Goal: Task Accomplishment & Management: Manage account settings

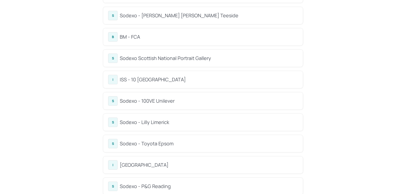
scroll to position [67, 0]
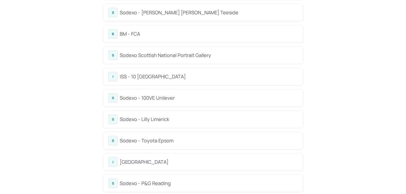
click at [132, 38] on div "B BM - FCA" at bounding box center [202, 33] width 199 height 17
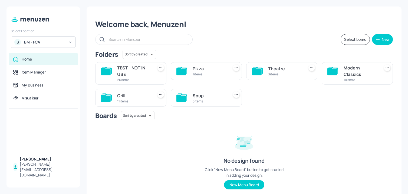
click at [214, 103] on div "5 items" at bounding box center [209, 101] width 34 height 5
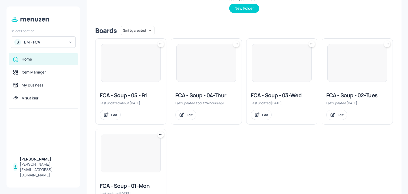
scroll to position [121, 0]
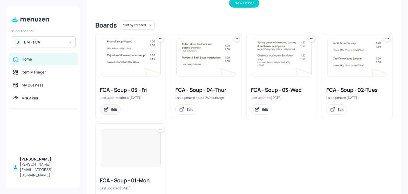
click at [114, 109] on div "Edit" at bounding box center [114, 109] width 6 height 5
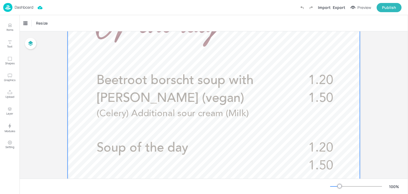
scroll to position [153, 0]
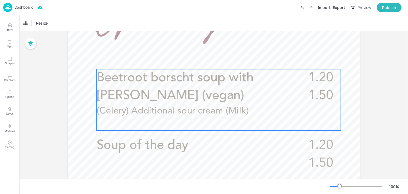
click at [118, 94] on span "Beetroot borscht soup with [PERSON_NAME] (vegan)" at bounding box center [175, 87] width 157 height 31
click at [213, 61] on icon "Edit Item" at bounding box center [214, 60] width 5 height 4
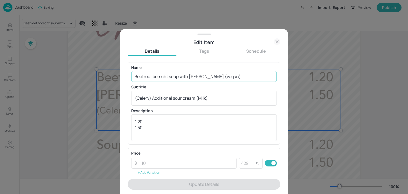
click at [177, 75] on input "Beetroot borscht soup with [PERSON_NAME] (vegan)" at bounding box center [203, 76] width 145 height 11
paste input "Mexican beef & bean (Halal) (Celery, Sulphites"
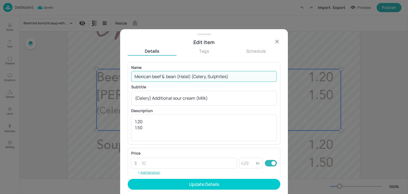
drag, startPoint x: 192, startPoint y: 77, endPoint x: 285, endPoint y: 82, distance: 93.1
click at [285, 82] on div "Edit Item Details Tags Schedule Name Mexican beef & bean (Halal) (Celery, Sulph…" at bounding box center [204, 111] width 168 height 165
type input "Mexican beef & bean (Halal)"
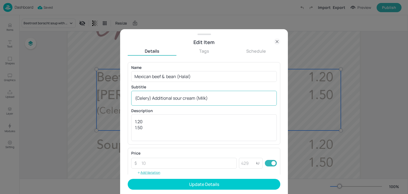
click at [196, 101] on div "(Celery) Additional sour cream (Milk) x ​" at bounding box center [203, 98] width 145 height 15
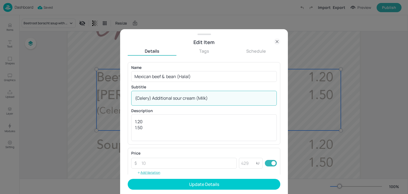
click at [196, 101] on div "(Celery) Additional sour cream (Milk) x ​" at bounding box center [203, 98] width 145 height 15
click at [193, 99] on textarea "(Celery) Additional sour cream (Milk)" at bounding box center [204, 98] width 138 height 6
paste textarea ", Sulphites"
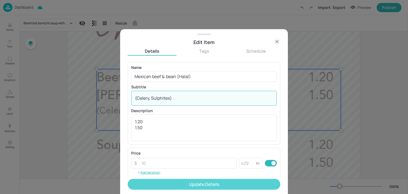
type textarea "(Celery, Sulphites)"
click at [186, 182] on button "Update Details" at bounding box center [204, 184] width 152 height 11
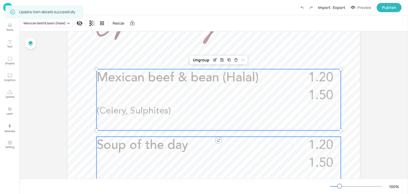
click at [124, 149] on span "Soup of the day" at bounding box center [143, 145] width 92 height 13
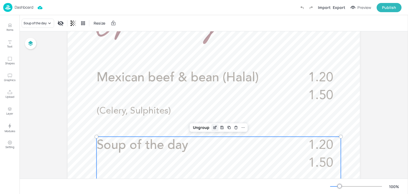
click at [212, 127] on icon "Edit Item" at bounding box center [214, 127] width 5 height 4
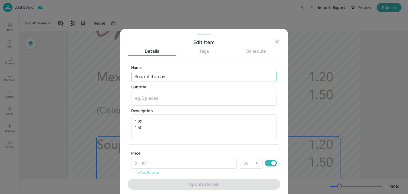
click at [196, 72] on input "Soup of the day" at bounding box center [203, 76] width 145 height 11
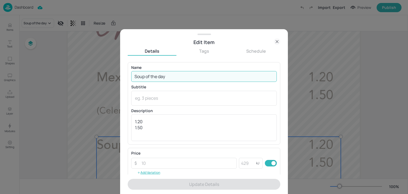
click at [196, 72] on input "Soup of the day" at bounding box center [203, 76] width 145 height 11
paste input "Butternut squash & carrot (Celery)"
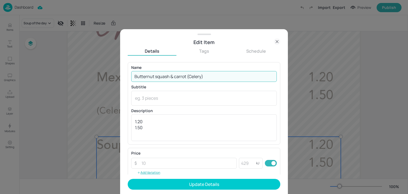
drag, startPoint x: 187, startPoint y: 78, endPoint x: 239, endPoint y: 78, distance: 51.6
click at [239, 78] on input "Butternut squash & carrot (Celery)" at bounding box center [203, 76] width 145 height 11
type input "Butternut squash & carrot"
click at [186, 98] on textarea at bounding box center [204, 98] width 138 height 6
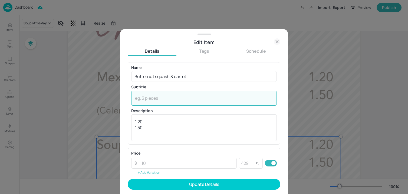
paste textarea "(Celery)"
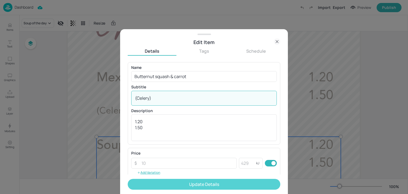
type textarea "(Celery)"
click at [180, 185] on button "Update Details" at bounding box center [204, 184] width 152 height 11
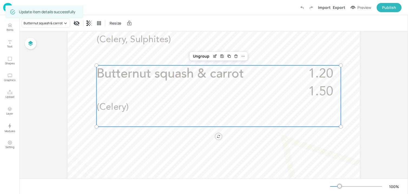
scroll to position [264, 0]
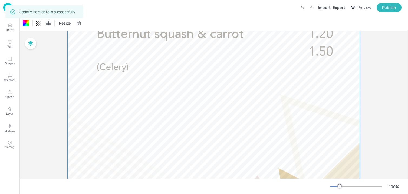
click at [5, 9] on img at bounding box center [7, 7] width 9 height 9
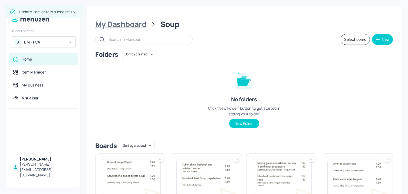
click at [122, 21] on div "My Dashboard" at bounding box center [120, 24] width 51 height 10
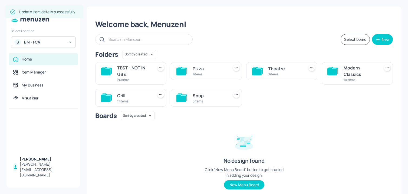
click at [337, 68] on div "Modern Classics 10 items" at bounding box center [356, 73] width 71 height 22
click at [360, 81] on div "10 items" at bounding box center [360, 80] width 34 height 5
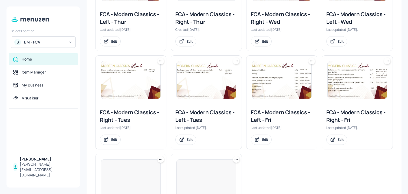
scroll to position [199, 0]
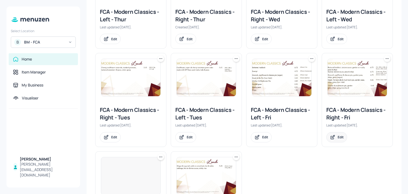
click at [336, 141] on div "Edit" at bounding box center [336, 137] width 21 height 10
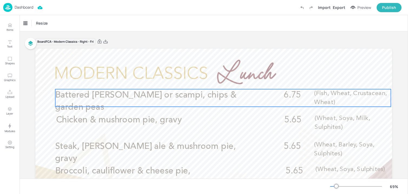
click at [159, 93] on span "Battered [PERSON_NAME] or scampi, chips & garden peas" at bounding box center [145, 101] width 181 height 21
click at [219, 81] on icon "Edit Item" at bounding box center [219, 80] width 5 height 4
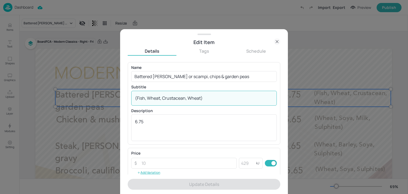
drag, startPoint x: 201, startPoint y: 98, endPoint x: 137, endPoint y: 101, distance: 63.6
click at [137, 100] on textarea "(Fish, Wheat, Crustacean, Wheat)" at bounding box center [204, 98] width 138 height 6
paste textarea "Wheat, Fish, Egg, Mustard, Milk"
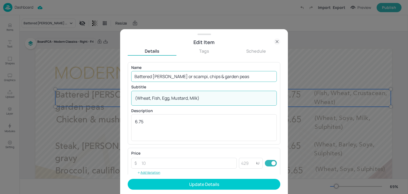
type textarea "(Wheat, Fish, Egg, Mustard, Milk)"
click at [236, 77] on input "Battered [PERSON_NAME] or scampi, chips & garden peas" at bounding box center [203, 76] width 145 height 11
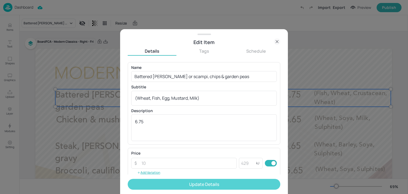
click at [203, 183] on button "Update Details" at bounding box center [204, 184] width 152 height 11
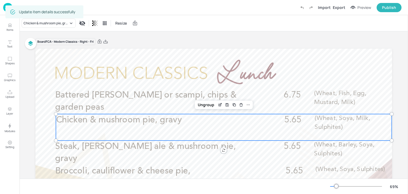
click at [162, 128] on div "Chicken & mushroom pie, gravy 5.65 (Wheat, Soya, Milk, Sulphites)" at bounding box center [223, 127] width 335 height 26
click at [218, 106] on icon "Edit Item" at bounding box center [219, 105] width 2 height 2
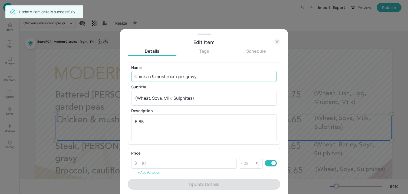
click at [186, 75] on input "Chicken & mushroom pie, gravy" at bounding box center [203, 76] width 145 height 11
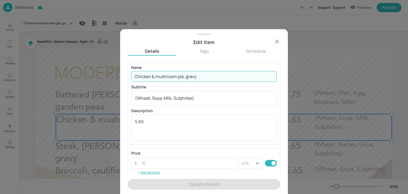
click at [186, 75] on input "Chicken & mushroom pie, gravy" at bounding box center [203, 76] width 145 height 11
paste input "and mushroom pie with chips & garden peas, gravy (Milk, Wheat, Sulphite, Soya)"
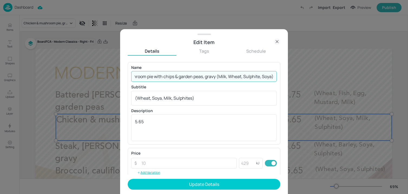
scroll to position [0, 37]
drag, startPoint x: 215, startPoint y: 78, endPoint x: 300, endPoint y: 79, distance: 84.1
click at [300, 79] on div "Edit Item Details Tags Schedule Name Chicken and mushroom pie with chips & gard…" at bounding box center [204, 97] width 408 height 194
type input "Chicken and mushroom pie with chips & garden peas, gravy"
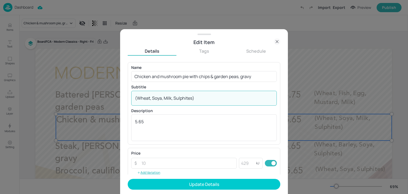
click at [193, 97] on textarea "(Wheat, Soya, Milk, Sulphites)" at bounding box center [204, 98] width 138 height 6
paste textarea "Milk, Wheat, Sulphite, Soya"
type textarea "(Milk, Wheat, Sulphite, Soya)"
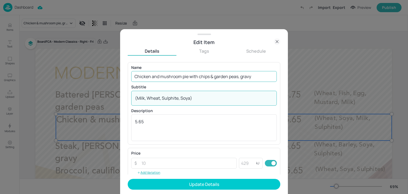
click at [154, 77] on input "Chicken and mushroom pie with chips & garden peas, gravy" at bounding box center [203, 76] width 145 height 11
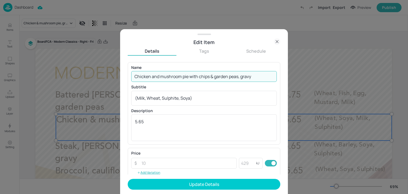
click at [154, 77] on input "Chicken and mushroom pie with chips & garden peas, gravy" at bounding box center [203, 76] width 145 height 11
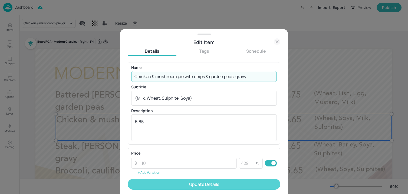
type input "Chicken & mushroom pie with chips & garden peas, gravy"
click at [172, 184] on button "Update Details" at bounding box center [204, 184] width 152 height 11
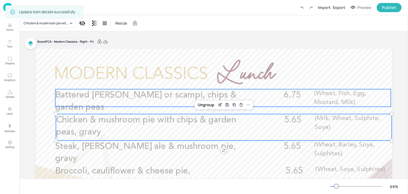
click at [149, 92] on span "Battered [PERSON_NAME] or scampi, chips & garden peas" at bounding box center [145, 101] width 181 height 21
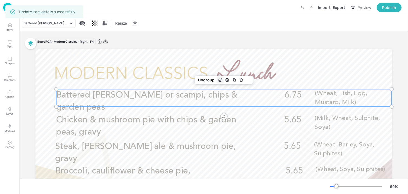
click at [218, 80] on icon "Edit Item" at bounding box center [220, 80] width 5 height 4
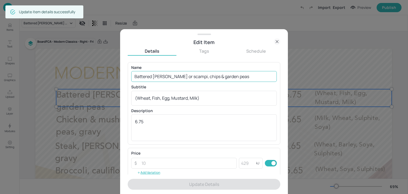
click at [245, 79] on input "Battered [PERSON_NAME] or scampi, chips & garden peas" at bounding box center [203, 76] width 145 height 11
paste input "Battered [PERSON_NAME], chips & garden or mushy peas served with tartare sauce"
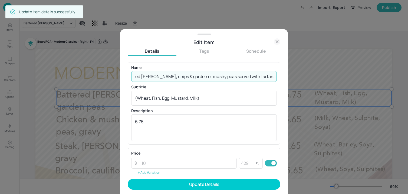
click at [148, 78] on input "Battered [PERSON_NAME], chips & garden or mushy peas served with tartare sauce" at bounding box center [203, 76] width 145 height 11
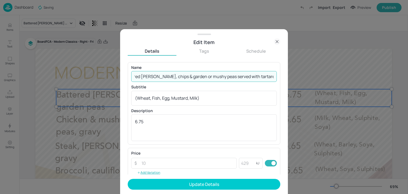
click at [148, 78] on input "Battered [PERSON_NAME], chips & garden or mushy peas served with tartare sauce" at bounding box center [203, 76] width 145 height 11
click at [246, 77] on input "Battered [PERSON_NAME], chips & garden or mushy peas served with tartare sauce" at bounding box center [203, 76] width 145 height 11
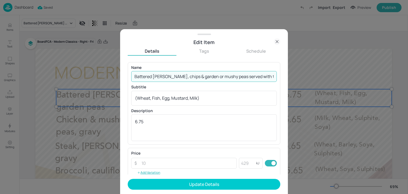
click at [241, 77] on input "Battered [PERSON_NAME], chips & garden or mushy peas served with tartare sauce" at bounding box center [203, 76] width 145 height 11
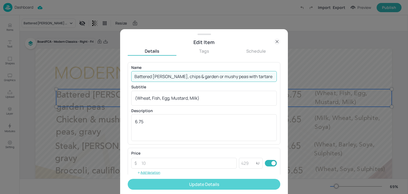
type input "Battered [PERSON_NAME], chips & garden or mushy peas with tartare sauce"
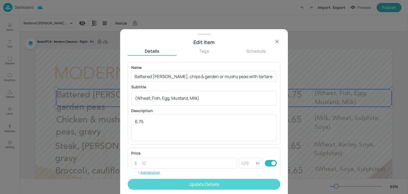
click at [170, 180] on button "Update Details" at bounding box center [204, 184] width 152 height 11
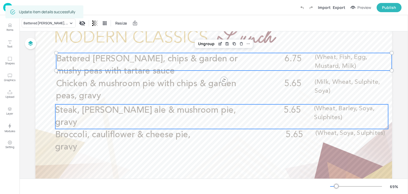
scroll to position [61, 0]
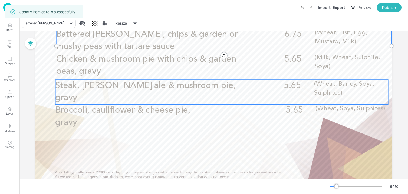
click at [98, 95] on div "Steak, [PERSON_NAME] ale & mushroom pie, gravy 5.65 (Wheat, Barley, Soya, Sulph…" at bounding box center [221, 92] width 332 height 25
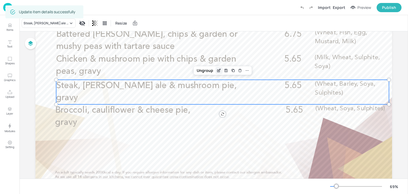
click at [218, 69] on icon "Edit Item" at bounding box center [219, 70] width 5 height 4
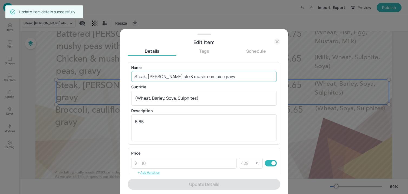
click at [187, 76] on input "Steak, [PERSON_NAME] ale & mushroom pie, gravy" at bounding box center [203, 76] width 145 height 11
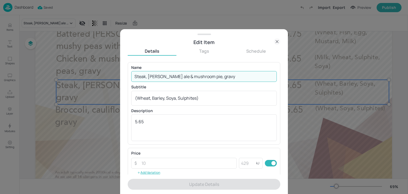
paste input "[PERSON_NAME] ale and mushroom pie with chips & garden peas, gravy (Wheat, Sulp…"
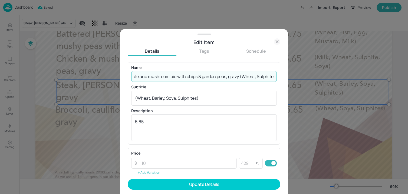
drag, startPoint x: 225, startPoint y: 78, endPoint x: 286, endPoint y: 78, distance: 60.8
click at [286, 78] on div "Edit Item Details Tags Schedule Name Steak, [PERSON_NAME] ale and mushroom pie …" at bounding box center [204, 111] width 168 height 165
type input "Steak, [PERSON_NAME] ale and mushroom pie with chips & garden peas, gravy"
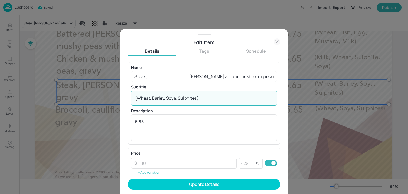
click at [193, 96] on textarea "(Wheat, Barley, Soya, Sulphites)" at bounding box center [204, 98] width 138 height 6
paste textarea "Sulphite, Soya)"
type textarea "(Wheat, Sulphite, Soya)"
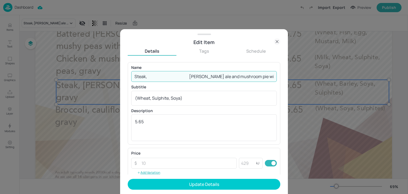
drag, startPoint x: 192, startPoint y: 78, endPoint x: 75, endPoint y: 79, distance: 117.3
click at [75, 79] on div "Edit Item Details Tags Schedule Name Steak, [PERSON_NAME] ale and mushroom pie …" at bounding box center [204, 97] width 408 height 194
click at [165, 76] on input "[PERSON_NAME] ale and mushroom pie with chips & garden peas, gravy" at bounding box center [203, 76] width 145 height 11
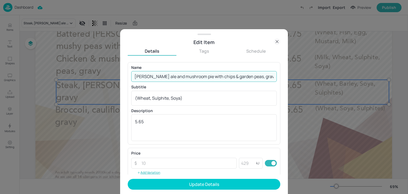
click at [165, 76] on input "[PERSON_NAME] ale and mushroom pie with chips & garden peas, gravy" at bounding box center [203, 76] width 145 height 11
click at [162, 78] on input "[PERSON_NAME] ale and mushroom pie with chips & garden peas, gravy" at bounding box center [203, 76] width 145 height 11
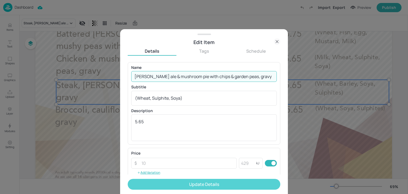
type input "[PERSON_NAME] ale & mushroom pie with chips & garden peas, gravy"
click at [190, 180] on button "Update Details" at bounding box center [204, 184] width 152 height 11
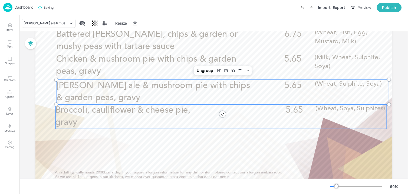
click at [201, 107] on p "Broccoli, cauliflower & cheese pie, gravy" at bounding box center [131, 116] width 153 height 24
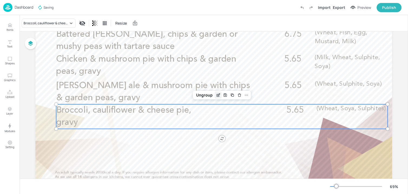
click at [218, 96] on icon "Edit Item" at bounding box center [219, 95] width 2 height 2
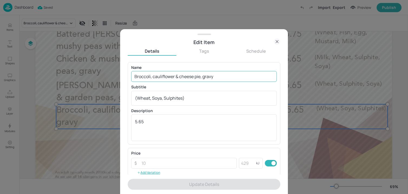
click at [190, 78] on input "Broccoli, cauliflower & cheese pie, gravy" at bounding box center [203, 76] width 145 height 11
paste input "Vegan Cauliflower & Spinach Balti Pie (Vegan) (Wheat, Sulphite, Soya)"
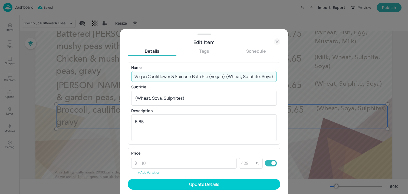
scroll to position [0, 1]
drag, startPoint x: 225, startPoint y: 78, endPoint x: 297, endPoint y: 78, distance: 71.4
click at [297, 78] on div "Edit Item Details Tags Schedule Name Vegan Cauliflower & Spinach Balti Pie (Veg…" at bounding box center [204, 97] width 408 height 194
type input "Vegan Cauliflower & Spinach Balti Pie (Vegan)"
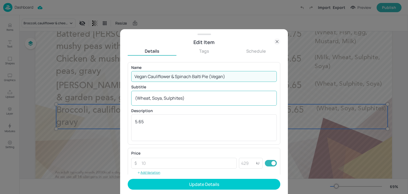
click at [166, 105] on div "(Wheat, Soya, Sulphites) x ​" at bounding box center [203, 98] width 145 height 15
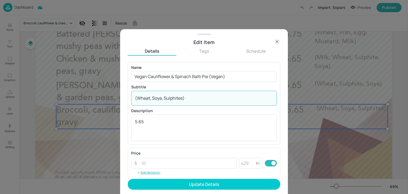
click at [166, 105] on div "(Wheat, Soya, Sulphites) x ​" at bounding box center [203, 98] width 145 height 15
click at [165, 100] on textarea "(Wheat, Soya, Sulphites)" at bounding box center [204, 98] width 138 height 6
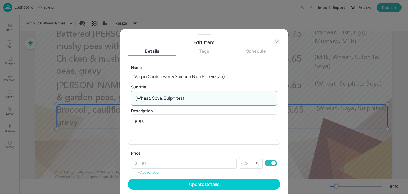
paste textarea "ulphite, Soya"
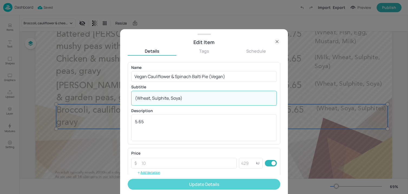
type textarea "(Wheat, Sulphite, Soya)"
click at [178, 181] on button "Update Details" at bounding box center [204, 184] width 152 height 11
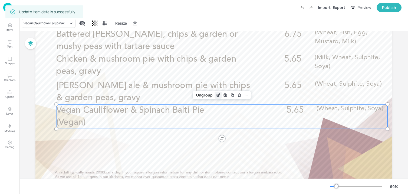
click at [216, 94] on icon "Edit Item" at bounding box center [218, 95] width 5 height 4
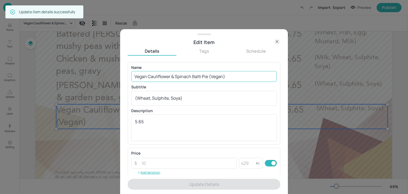
click at [151, 77] on input "Vegan Cauliflower & Spinach Balti Pie (Vegan)" at bounding box center [203, 76] width 145 height 11
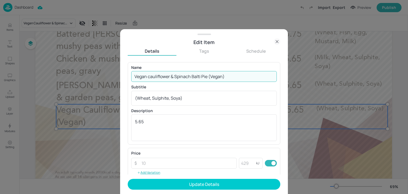
click at [176, 76] on input "Vegan cauliflower & Spinach Balti Pie (Vegan)" at bounding box center [203, 76] width 145 height 11
click at [194, 76] on input "Vegan cauliflower & spinach Balti Pie (Vegan)" at bounding box center [203, 76] width 145 height 11
click at [203, 76] on input "Vegan cauliflower & spinach balti Pie (Vegan)" at bounding box center [203, 76] width 145 height 11
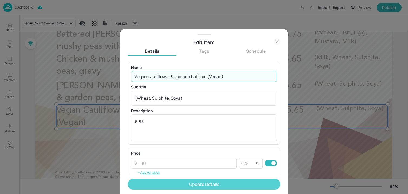
type input "Vegan cauliflower & spinach balti pie (Vegan)"
click at [192, 185] on button "Update Details" at bounding box center [204, 184] width 152 height 11
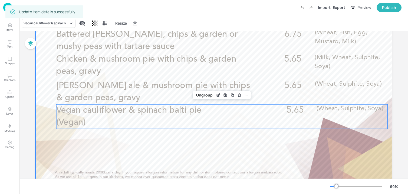
click at [195, 157] on div at bounding box center [213, 88] width 356 height 200
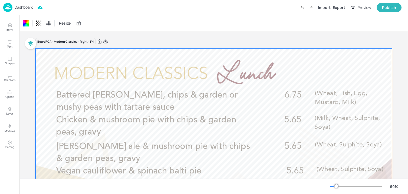
click at [6, 8] on img at bounding box center [7, 7] width 9 height 9
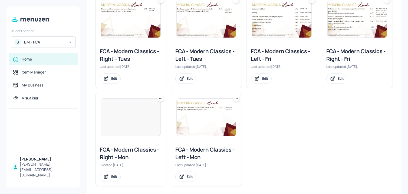
scroll to position [263, 0]
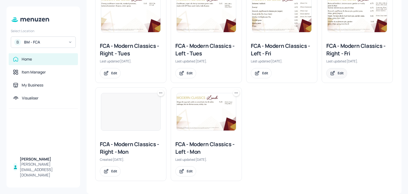
click at [341, 75] on div "Edit" at bounding box center [340, 73] width 6 height 5
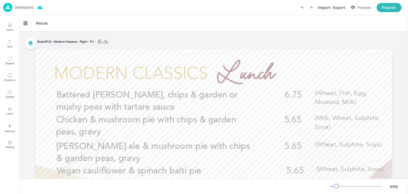
click at [15, 11] on div "Dashboard" at bounding box center [18, 7] width 30 height 9
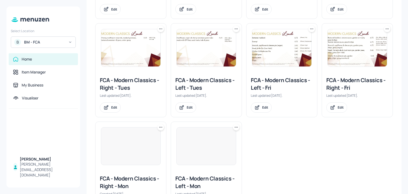
scroll to position [263, 0]
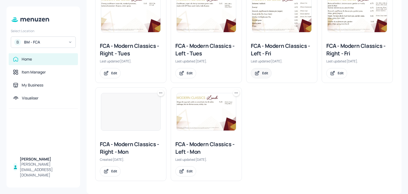
click at [257, 73] on icon at bounding box center [257, 72] width 3 height 3
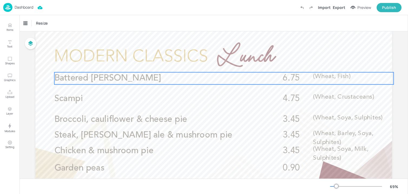
scroll to position [19, 0]
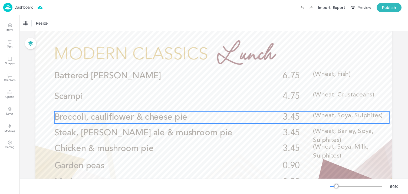
click at [206, 118] on p "Broccoli, cauliflower & cheese pie" at bounding box center [155, 117] width 202 height 12
click at [217, 102] on icon "Edit Item" at bounding box center [218, 102] width 5 height 4
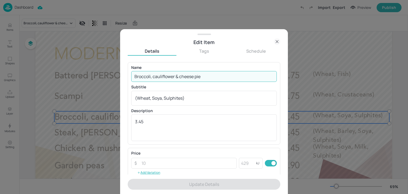
click at [187, 77] on input "Broccoli, cauliflower & cheese pie" at bounding box center [203, 76] width 145 height 11
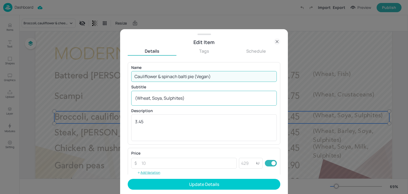
type input "Cauliflower & spinach balti pie (Vegan)"
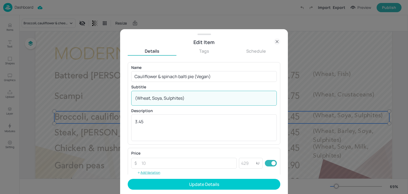
click at [160, 97] on textarea "(Wheat, Soya, Sulphites)" at bounding box center [204, 98] width 138 height 6
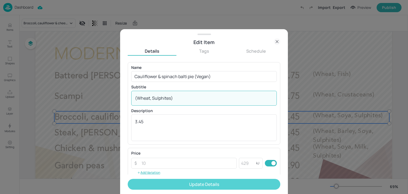
type textarea "(Wheat, Sulphites)"
click at [151, 181] on button "Update Details" at bounding box center [204, 184] width 152 height 11
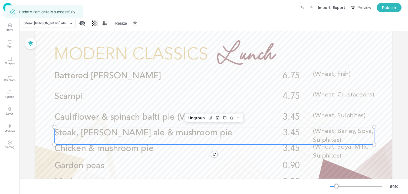
click at [181, 132] on span "Steak, [PERSON_NAME] ale & mushroom pie" at bounding box center [143, 133] width 178 height 9
click at [208, 115] on div "Edit Item" at bounding box center [210, 117] width 7 height 7
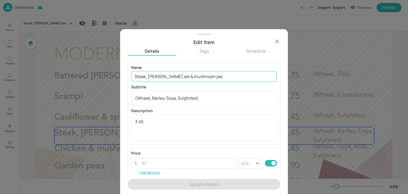
click at [157, 78] on input "Steak, [PERSON_NAME] ale & mushroom pie" at bounding box center [203, 76] width 145 height 11
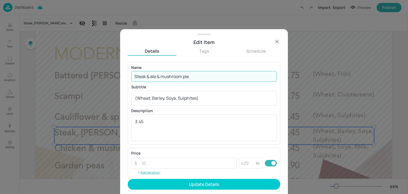
click at [167, 77] on input "Steak & ale & mushroom pie" at bounding box center [203, 76] width 145 height 11
type input "Steak & ale pie"
click at [212, 102] on div "(Wheat, Barley, Soya, Sulphites) x ​" at bounding box center [203, 98] width 145 height 15
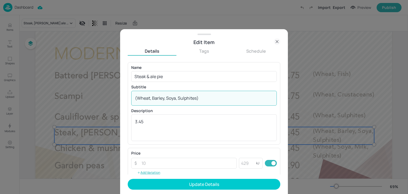
click at [212, 102] on div "(Wheat, Barley, Soya, Sulphites) x ​" at bounding box center [203, 98] width 145 height 15
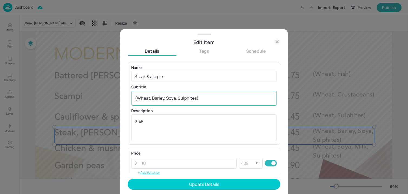
click at [212, 102] on div "(Wheat, Barley, Soya, Sulphites) x ​" at bounding box center [203, 98] width 145 height 15
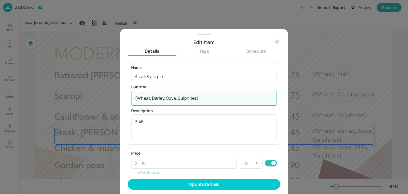
click at [209, 99] on textarea "(Wheat, Barley, Soya, Sulphites)" at bounding box center [204, 98] width 138 height 6
paste textarea "Gluten, Sulphites)"
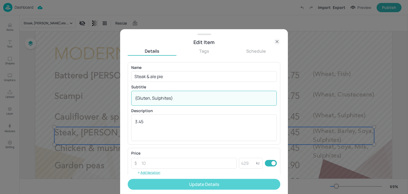
type textarea "(Gluten, Sulphites)"
click at [179, 185] on button "Update Details" at bounding box center [204, 184] width 152 height 11
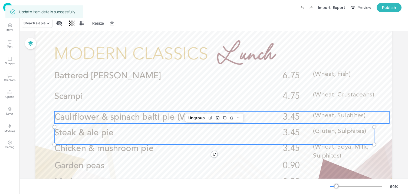
click at [99, 116] on span "Cauliflower & spinach balti pie (Vegan)" at bounding box center [130, 117] width 152 height 9
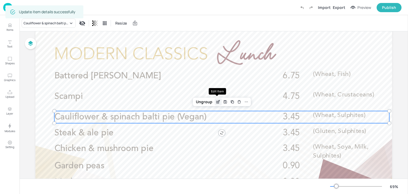
click at [215, 99] on div "Edit Item" at bounding box center [217, 101] width 7 height 7
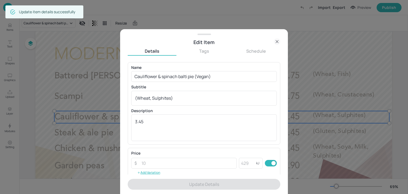
click at [277, 44] on icon at bounding box center [277, 41] width 6 height 6
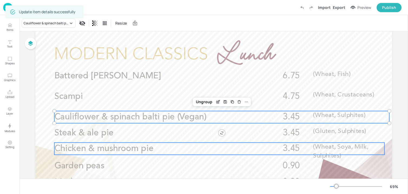
click at [119, 151] on span "Chicken & mushroom pie" at bounding box center [103, 148] width 99 height 9
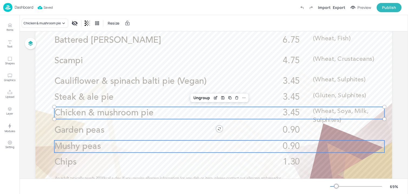
scroll to position [58, 0]
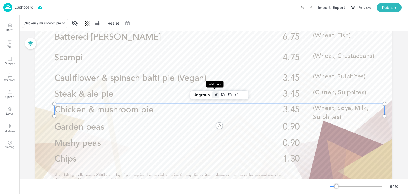
click at [213, 95] on icon "Edit Item" at bounding box center [215, 95] width 5 height 4
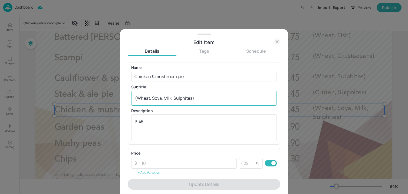
click at [167, 99] on textarea "(Wheat, Soya, Milk, Sulphites)" at bounding box center [204, 98] width 138 height 6
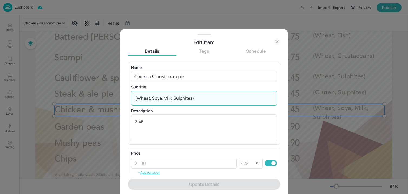
click at [167, 99] on textarea "(Wheat, Soya, Milk, Sulphites)" at bounding box center [204, 98] width 138 height 6
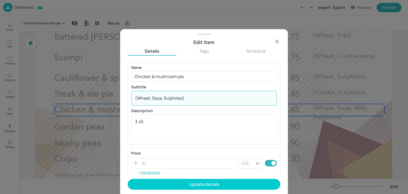
click at [154, 99] on textarea "(Wheat, Soya, Sulphites)" at bounding box center [204, 98] width 138 height 6
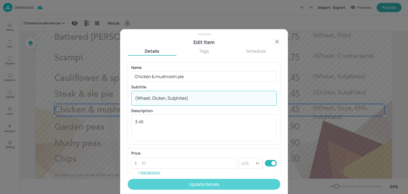
type textarea "(Wheat, Gluten, Sulphites)"
click at [163, 185] on button "Update Details" at bounding box center [204, 184] width 152 height 11
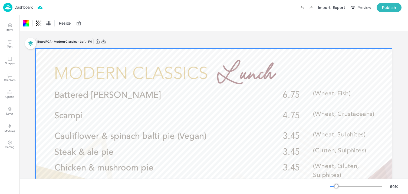
click at [8, 10] on img at bounding box center [7, 7] width 9 height 9
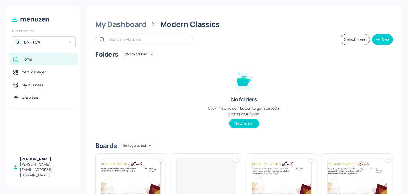
click at [131, 24] on div "My Dashboard" at bounding box center [120, 24] width 51 height 10
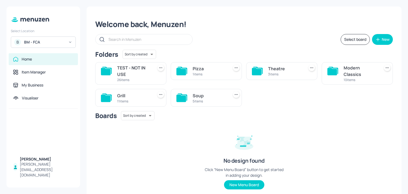
click at [211, 129] on div "No design found Click “New Menu Board” button to get started in adding your des…" at bounding box center [243, 159] width 81 height 62
click at [270, 69] on div "Theatre" at bounding box center [285, 68] width 34 height 6
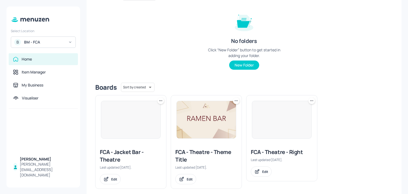
scroll to position [66, 0]
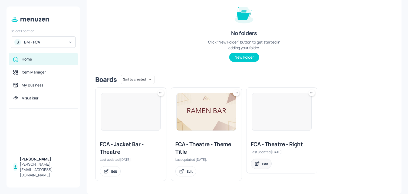
click at [261, 165] on div "Edit" at bounding box center [261, 164] width 21 height 10
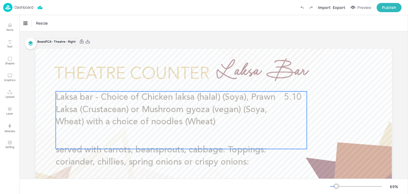
click at [212, 118] on span "Laksa bar - Choice of Chicken laksa (halal) (Soya), Prawn Laksa (Crustacean) or…" at bounding box center [165, 109] width 219 height 33
click at [177, 82] on icon "Edit Item" at bounding box center [178, 82] width 2 height 2
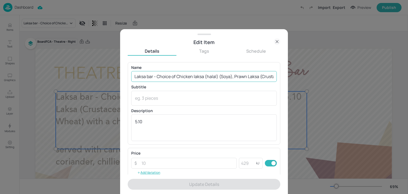
click at [172, 79] on input "Laksa bar - Choice of Chicken laksa (halal) (Soya), Prawn Laksa (Crustacean) or…" at bounding box center [203, 76] width 145 height 11
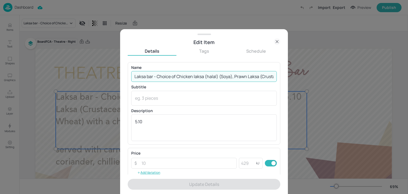
paste input "chicken (Halal), Beef(Non Halal) or tofu with a classic laksa sauce. Choice of …"
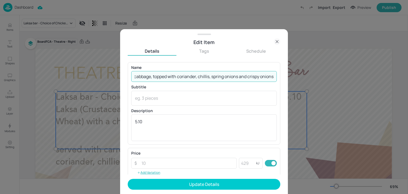
click at [203, 77] on input "Laksa bar - Choice of chicken (Halal), Beef(Non Halal) or tofu with a classic l…" at bounding box center [203, 76] width 145 height 11
click at [247, 78] on input "Laksa bar - Choice of chicken (Halal), Beef(Non Halal) or tofu with a classic l…" at bounding box center [203, 76] width 145 height 11
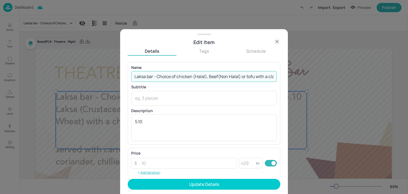
click at [247, 78] on input "Laksa bar - Choice of chicken (Halal), Beef(Non Halal) or tofu with a classic l…" at bounding box center [203, 76] width 145 height 11
drag, startPoint x: 168, startPoint y: 77, endPoint x: 349, endPoint y: 90, distance: 181.9
click at [349, 90] on div "Edit Item Details Tags Schedule Name Laksa bar - Choice of chicken (Halal), Bee…" at bounding box center [204, 97] width 408 height 194
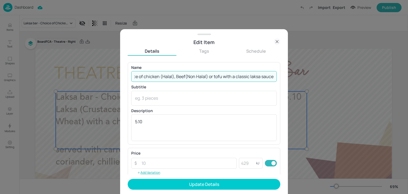
click at [184, 77] on input "Laksa bar - Choice of chicken (Halal), Beef(Non Halal) or tofu with a classic l…" at bounding box center [203, 76] width 145 height 11
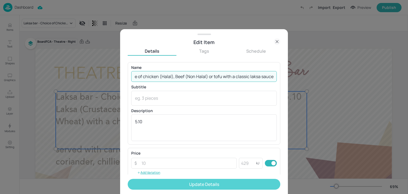
type input "Laksa bar - Choice of chicken (Halal), Beef (Non Halal) or tofu with a classic …"
click at [181, 181] on button "Update Details" at bounding box center [204, 184] width 152 height 11
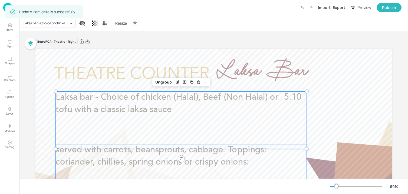
click at [104, 159] on span "served with carrots, beansprouts, cabbage. Toppings: coriander, chillies, sprin…" at bounding box center [161, 156] width 210 height 21
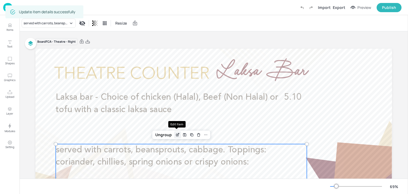
click at [178, 133] on icon "Edit Item" at bounding box center [177, 135] width 5 height 4
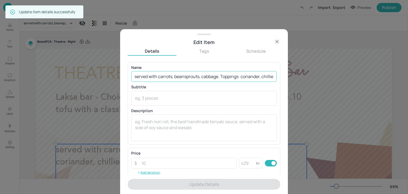
click at [176, 79] on input "served with carrots, beansprouts, cabbage. Toppings: coriander, chillies, sprin…" at bounding box center [203, 76] width 145 height 11
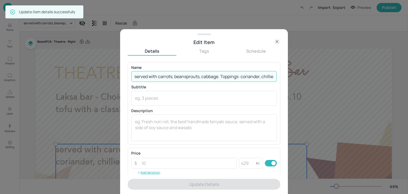
click at [176, 79] on input "served with carrots, beansprouts, cabbage. Toppings: coriander, chillies, sprin…" at bounding box center [203, 76] width 145 height 11
paste input "Choice of noodles, served with carrots, beansprouts, cabbage, topped with coria…"
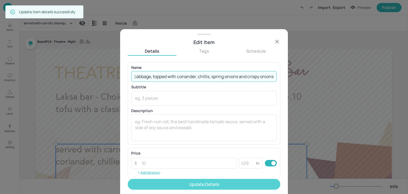
type input "Choice of noodles, served with carrots, beansprouts, cabbage, topped with coria…"
click at [167, 187] on button "Update Details" at bounding box center [204, 184] width 152 height 11
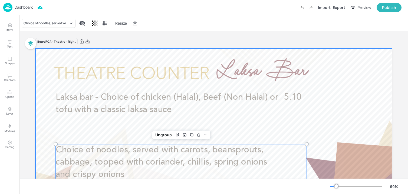
click at [333, 135] on div at bounding box center [213, 149] width 356 height 200
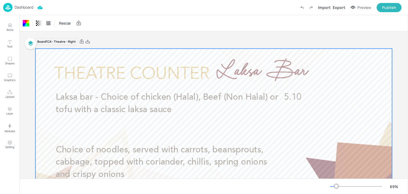
click at [27, 10] on div "Dashboard" at bounding box center [18, 7] width 30 height 9
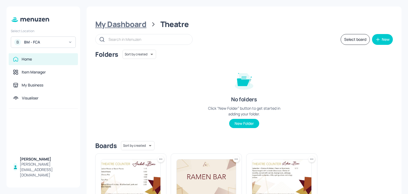
click at [137, 24] on div "My Dashboard" at bounding box center [120, 24] width 51 height 10
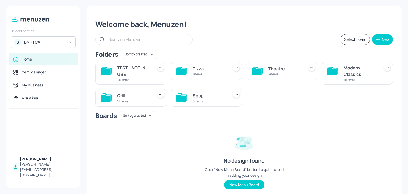
scroll to position [17, 0]
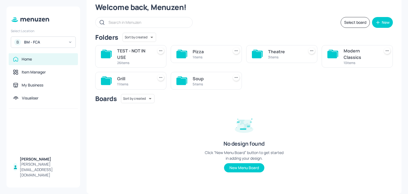
click at [110, 80] on icon at bounding box center [106, 81] width 10 height 7
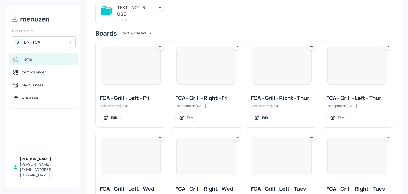
scroll to position [65, 0]
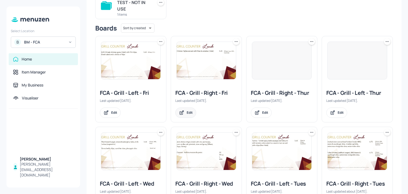
click at [190, 113] on div "Edit" at bounding box center [190, 112] width 6 height 5
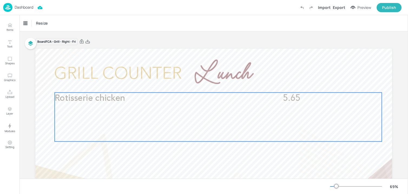
click at [190, 97] on p "Rotisserie chicken" at bounding box center [156, 99] width 202 height 12
click at [212, 82] on icon "Edit Item" at bounding box center [214, 83] width 5 height 4
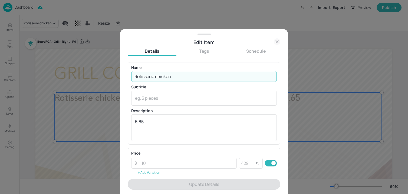
click at [202, 76] on input "Rotisserie chicken" at bounding box center [203, 76] width 145 height 11
paste input "firecracker chicken served with chips, coleslaw & corn on the cob (Halal)"
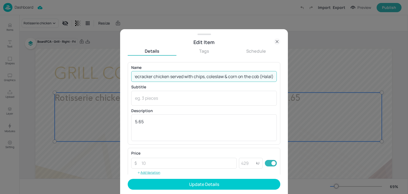
drag, startPoint x: 258, startPoint y: 77, endPoint x: 285, endPoint y: 77, distance: 27.0
click at [285, 77] on div "Edit Item Details Tags Schedule Name Rotisserie firecracker chicken served with…" at bounding box center [204, 111] width 168 height 165
type input "Rotisserie firecracker chicken served with chips, coleslaw & corn on the cob"
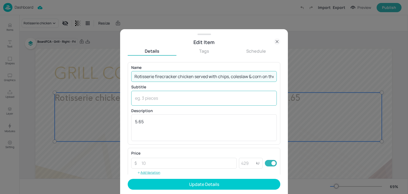
click at [174, 97] on textarea at bounding box center [204, 98] width 138 height 6
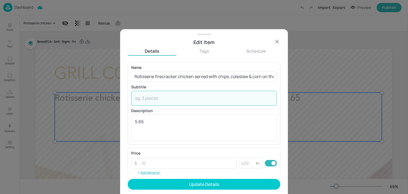
paste textarea "([DEMOGRAPHIC_DATA])"
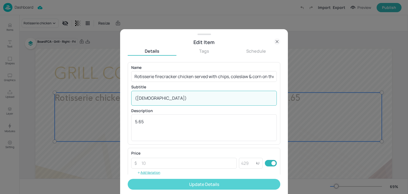
type textarea "([DEMOGRAPHIC_DATA])"
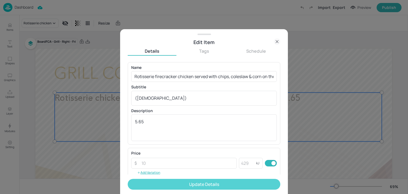
click at [164, 183] on button "Update Details" at bounding box center [204, 184] width 152 height 11
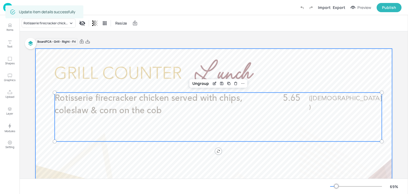
click at [196, 64] on div at bounding box center [213, 149] width 356 height 200
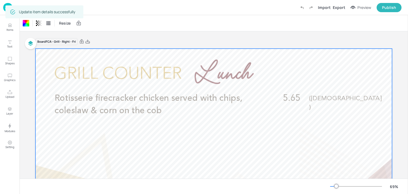
click at [4, 9] on img at bounding box center [7, 7] width 9 height 9
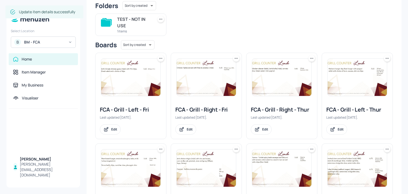
scroll to position [52, 0]
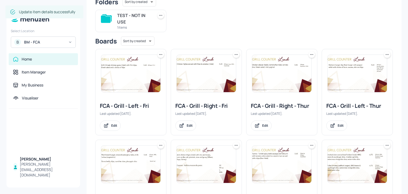
click at [111, 131] on div "FCA - Grill - Left - Fri Last updated [DATE]. Edit" at bounding box center [130, 116] width 71 height 37
click at [111, 126] on div "Edit" at bounding box center [114, 125] width 6 height 5
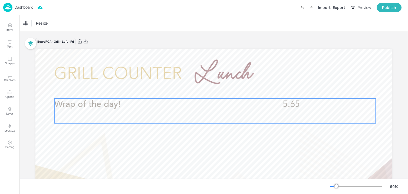
click at [167, 110] on p "Wrap of the day!" at bounding box center [155, 105] width 202 height 12
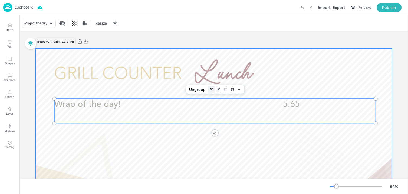
click at [209, 92] on icon "Edit Item" at bounding box center [211, 89] width 5 height 4
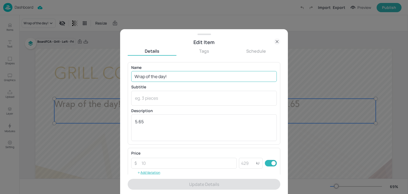
click at [194, 79] on input "Wrap of the day!" at bounding box center [203, 76] width 145 height 11
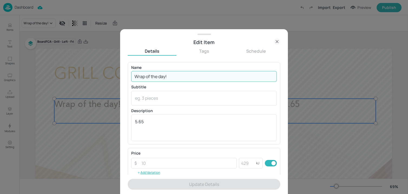
paste input "Chicken or beef burrito (Halal) (Wheat, Milk, Sulphites)"
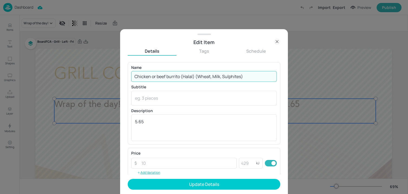
drag, startPoint x: 195, startPoint y: 77, endPoint x: 282, endPoint y: 80, distance: 86.5
click at [282, 80] on div "Edit Item Details Tags Schedule Name Chicken or beef burrito (Halal) (Wheat, Mi…" at bounding box center [204, 111] width 168 height 165
type input "Chicken or beef burrito (Halal)"
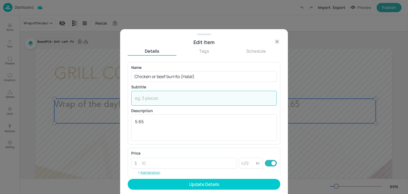
click at [177, 96] on textarea at bounding box center [204, 98] width 138 height 6
paste textarea "(Wheat, Milk, Sulphites)"
click at [135, 98] on textarea "(Wheat, Milk, Sulphites)" at bounding box center [204, 98] width 138 height 6
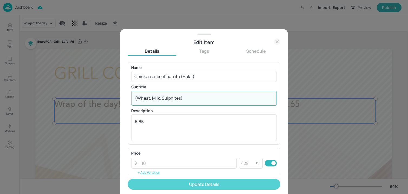
type textarea "(Wheat, Milk, Sulphites)"
click at [142, 184] on button "Update Details" at bounding box center [204, 184] width 152 height 11
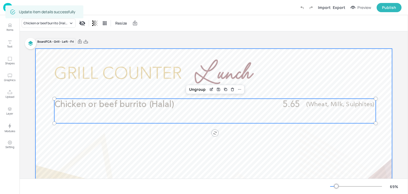
click at [122, 81] on div at bounding box center [213, 149] width 356 height 200
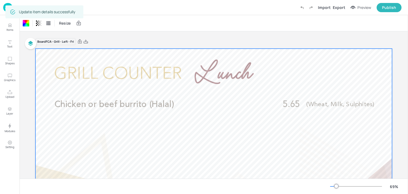
click at [13, 6] on div "Update item details successfully" at bounding box center [44, 11] width 78 height 13
click at [8, 5] on div "Update item details successfully" at bounding box center [44, 11] width 78 height 13
click at [8, 5] on div "Update item details successfully" at bounding box center [44, 12] width 78 height 16
click at [0, 9] on div "Dashboard Import Export Preview Publish" at bounding box center [204, 7] width 408 height 15
click at [2, 9] on div "Dashboard Import Export Preview Publish" at bounding box center [204, 7] width 408 height 15
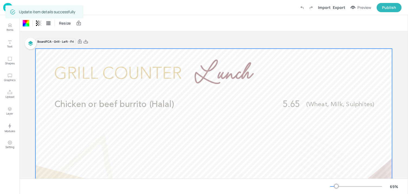
click at [3, 9] on img at bounding box center [7, 7] width 9 height 9
